Goal: Learn about a topic: Learn about a topic

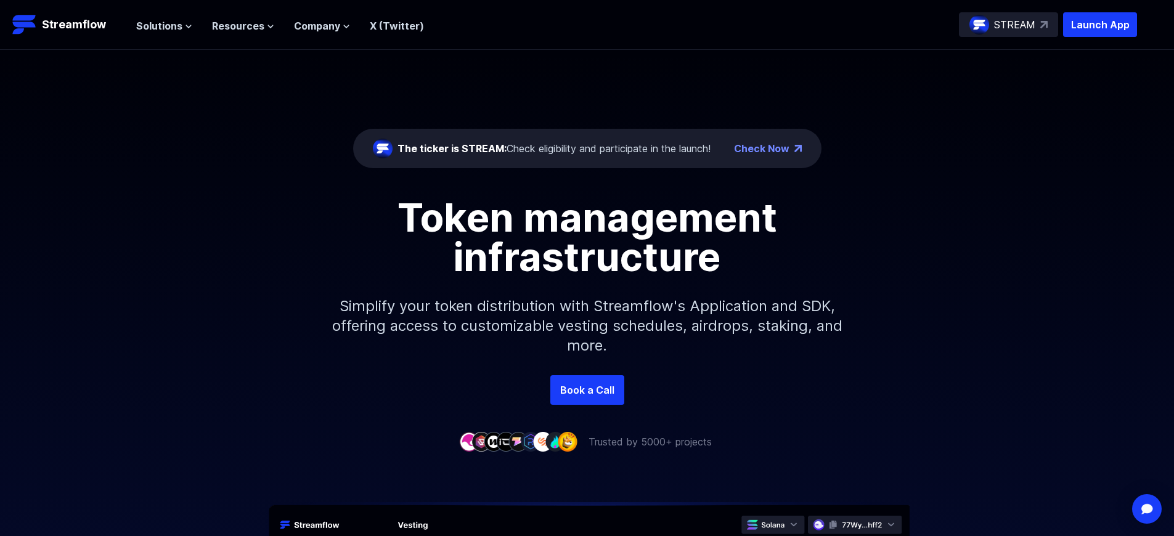
click at [1100, 25] on p "Launch App" at bounding box center [1100, 24] width 74 height 25
